Goal: Information Seeking & Learning: Learn about a topic

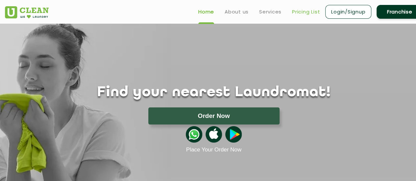
click at [303, 10] on link "Pricing List" at bounding box center [306, 12] width 28 height 8
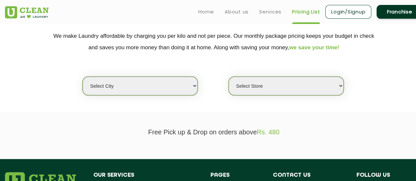
scroll to position [130, 0]
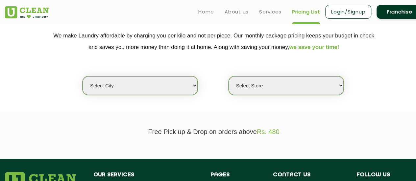
click at [161, 90] on select "Select city [GEOGRAPHIC_DATA] [GEOGRAPHIC_DATA] [GEOGRAPHIC_DATA] [GEOGRAPHIC_D…" at bounding box center [140, 85] width 115 height 19
click at [134, 88] on select "Select city [GEOGRAPHIC_DATA] [GEOGRAPHIC_DATA] [GEOGRAPHIC_DATA] [GEOGRAPHIC_D…" at bounding box center [140, 85] width 115 height 19
select select "176"
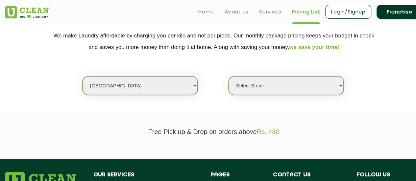
click at [83, 76] on select "Select city [GEOGRAPHIC_DATA] [GEOGRAPHIC_DATA] [GEOGRAPHIC_DATA] [GEOGRAPHIC_D…" at bounding box center [140, 85] width 115 height 19
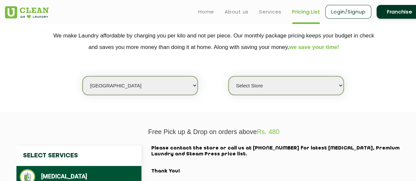
click at [250, 93] on select "Select Store UClean Vizag" at bounding box center [286, 85] width 115 height 19
select select "522"
click at [229, 76] on select "Select Store UClean Vizag" at bounding box center [286, 85] width 115 height 19
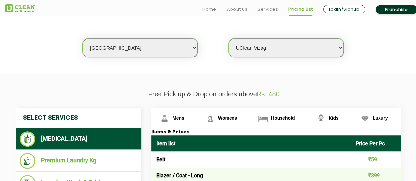
scroll to position [169, 0]
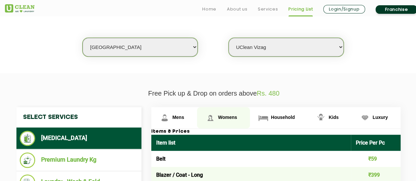
click at [218, 120] on link "Womens" at bounding box center [223, 117] width 53 height 21
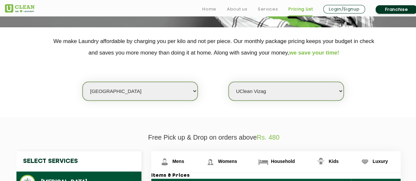
scroll to position [125, 0]
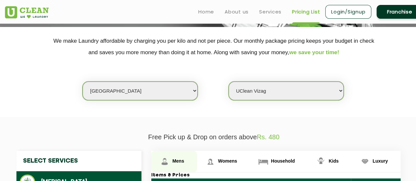
click at [178, 161] on span "Mens" at bounding box center [179, 161] width 12 height 5
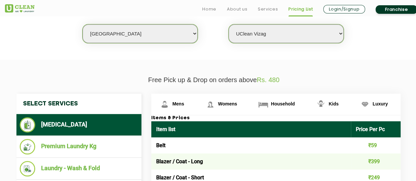
scroll to position [183, 0]
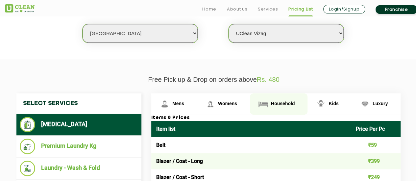
click at [276, 104] on span "Household" at bounding box center [283, 103] width 24 height 5
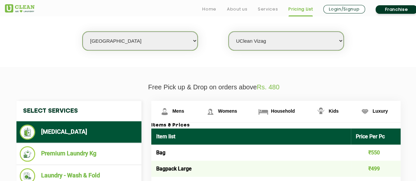
scroll to position [175, 0]
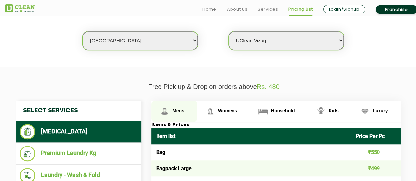
click at [171, 110] on link "Mens" at bounding box center [174, 111] width 46 height 21
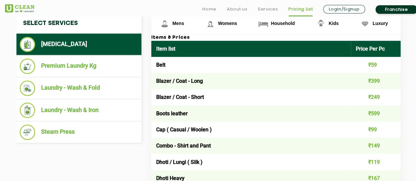
scroll to position [263, 0]
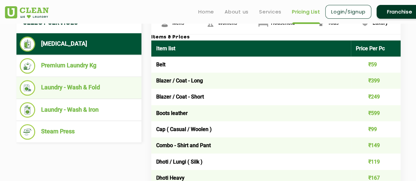
click at [86, 84] on li "Laundry - Wash & Fold" at bounding box center [79, 87] width 119 height 15
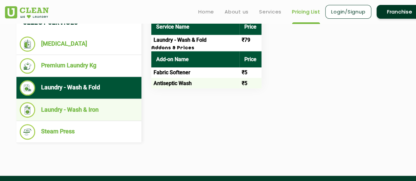
click at [91, 102] on li "Laundry - Wash & Iron" at bounding box center [79, 109] width 119 height 15
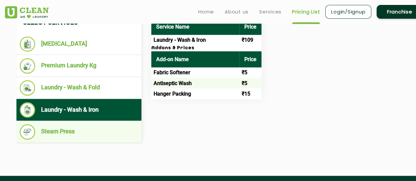
click at [95, 127] on li "Steam Press" at bounding box center [79, 131] width 119 height 15
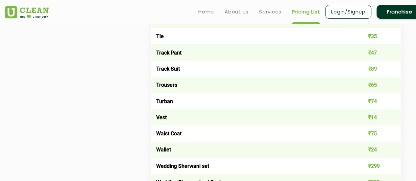
scroll to position [253, 0]
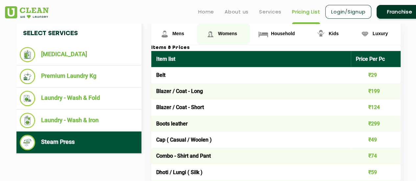
click at [220, 33] on span "Womens" at bounding box center [227, 33] width 19 height 5
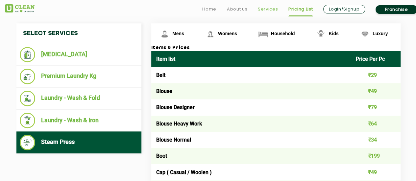
scroll to position [1871, 0]
